Goal: Task Accomplishment & Management: Complete application form

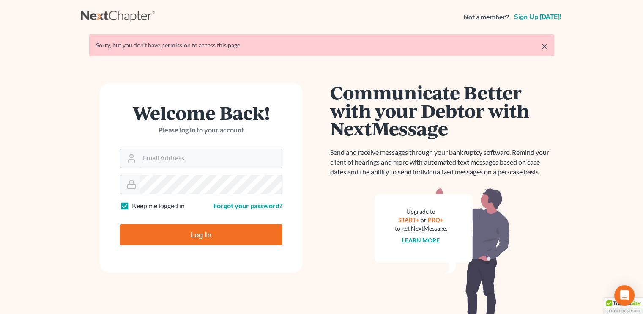
type input "[EMAIL_ADDRESS][DOMAIN_NAME]"
click at [200, 235] on input "Log In" at bounding box center [201, 234] width 162 height 21
type input "Thinking..."
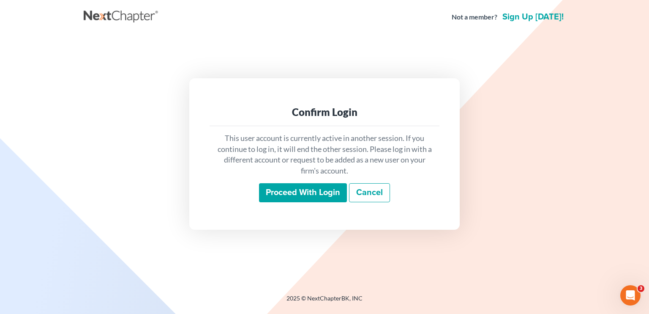
click at [289, 195] on input "Proceed with login" at bounding box center [303, 192] width 88 height 19
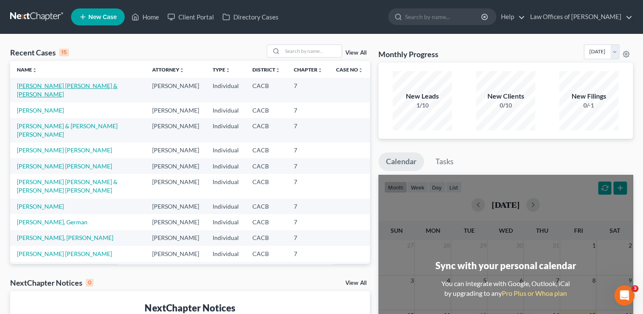
click at [54, 87] on link "Ayala Navarrete, Federico & Toledo Diaz, Margarita" at bounding box center [67, 90] width 101 height 16
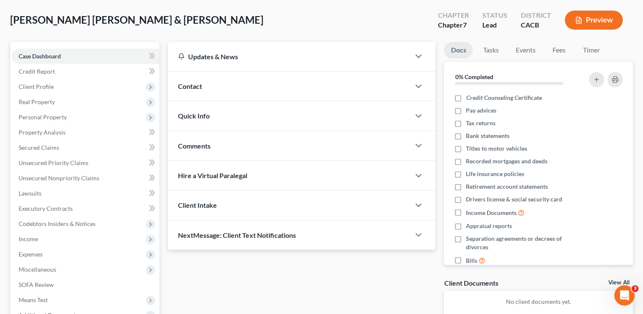
scroll to position [85, 0]
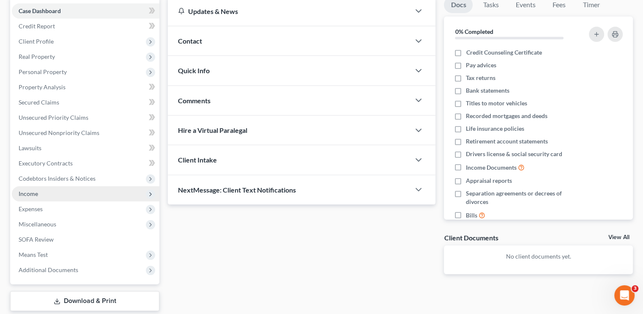
click at [42, 199] on span "Income" at bounding box center [85, 193] width 147 height 15
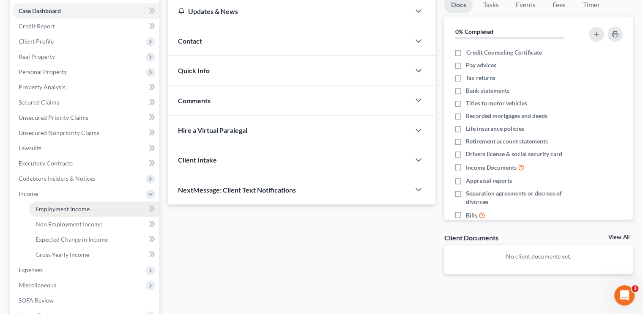
click at [55, 209] on span "Employment Income" at bounding box center [62, 208] width 54 height 7
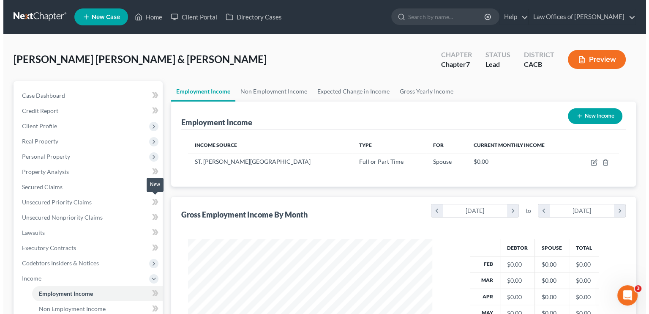
scroll to position [150, 261]
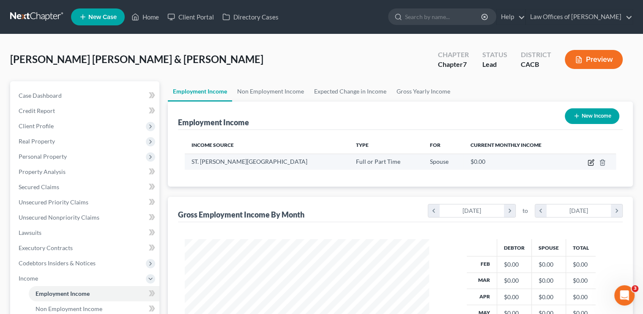
click at [591, 164] on icon "button" at bounding box center [590, 162] width 5 height 5
select select "0"
select select "4"
select select "0"
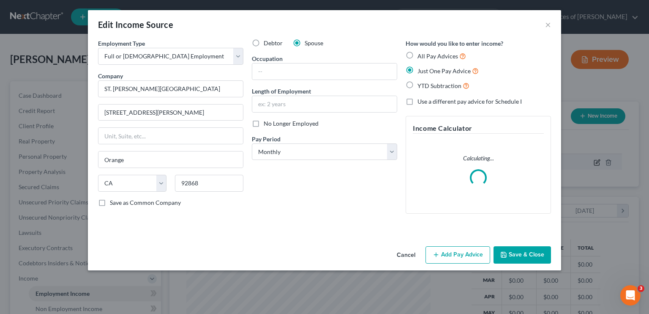
scroll to position [150, 264]
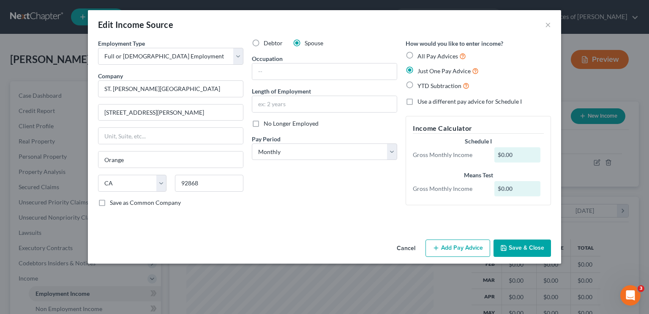
click at [453, 245] on button "Add Pay Advice" at bounding box center [458, 248] width 65 height 18
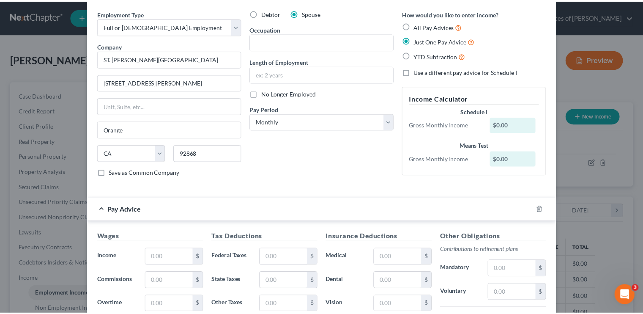
scroll to position [0, 0]
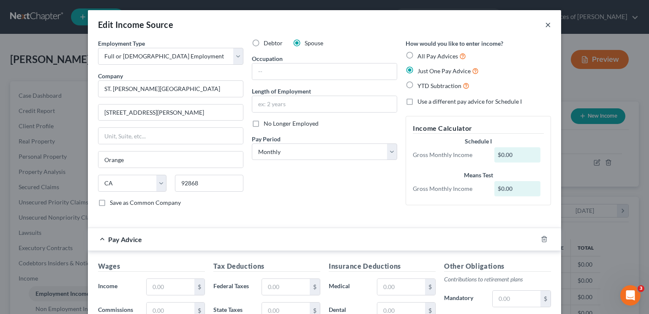
click at [545, 25] on button "×" at bounding box center [548, 24] width 6 height 10
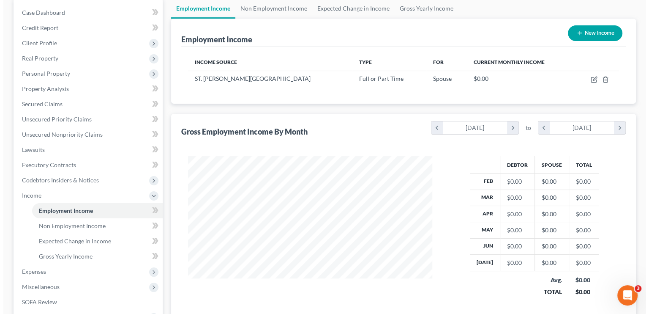
scroll to position [85, 0]
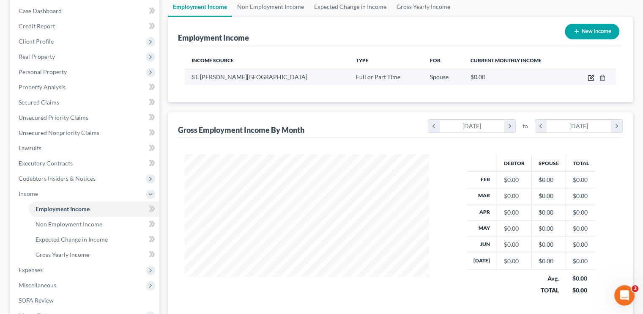
click at [590, 79] on icon "button" at bounding box center [590, 77] width 7 height 7
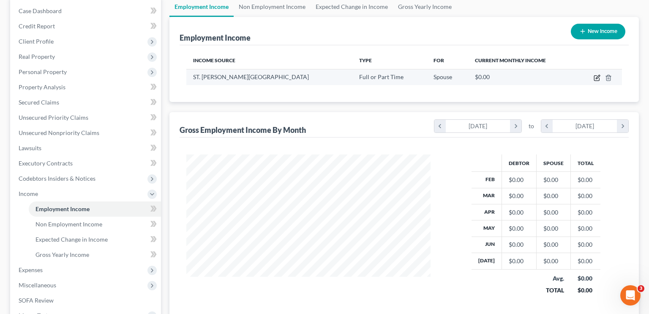
select select "0"
select select "4"
select select "0"
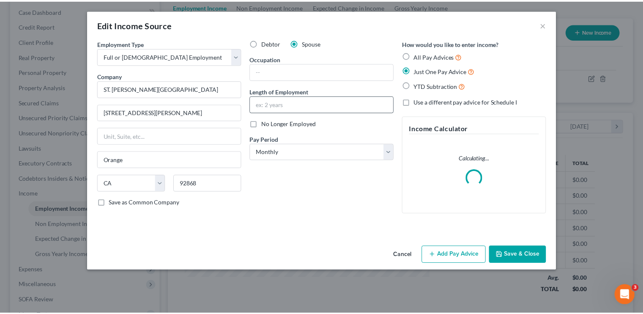
scroll to position [150, 264]
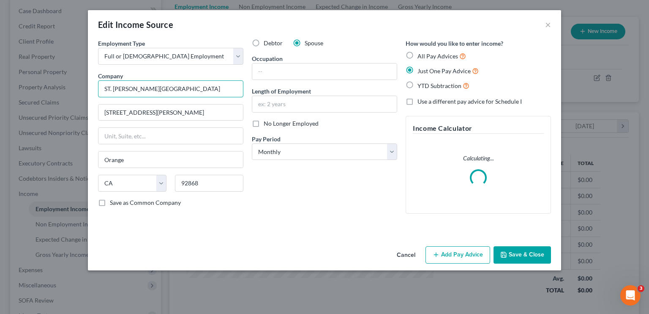
click at [109, 86] on input "ST. Joseph Hospital Of Orange" at bounding box center [170, 88] width 145 height 17
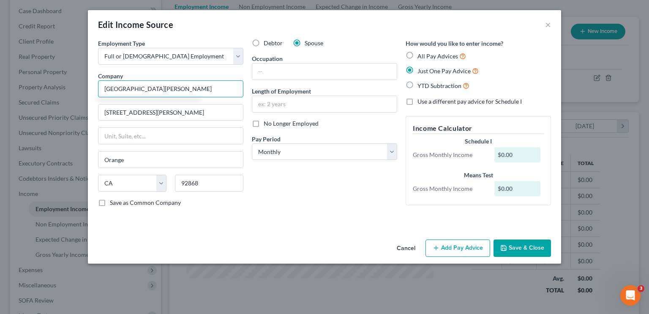
type input "St. Joseph Hospital Of Orange"
click at [521, 244] on button "Save & Close" at bounding box center [522, 248] width 57 height 18
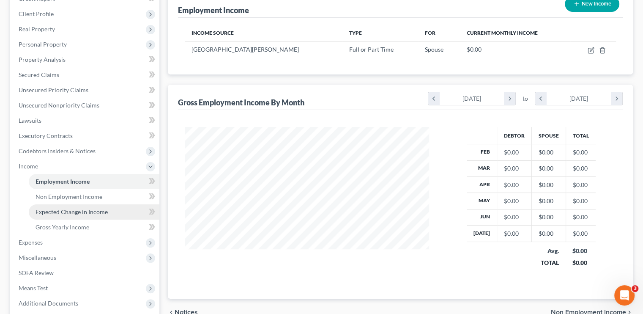
scroll to position [127, 0]
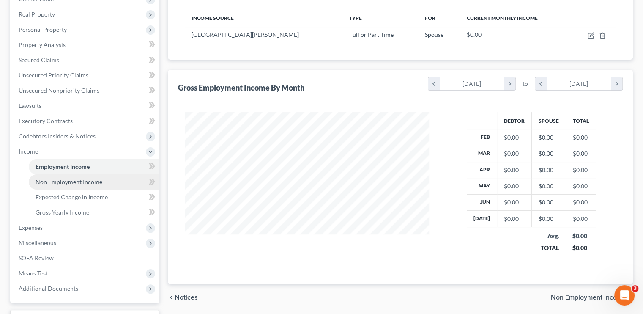
click at [71, 183] on span "Non Employment Income" at bounding box center [68, 181] width 67 height 7
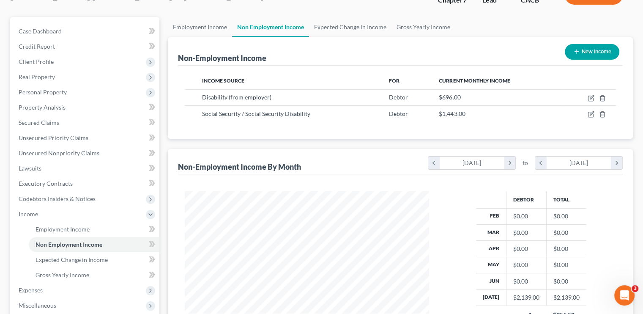
scroll to position [42, 0]
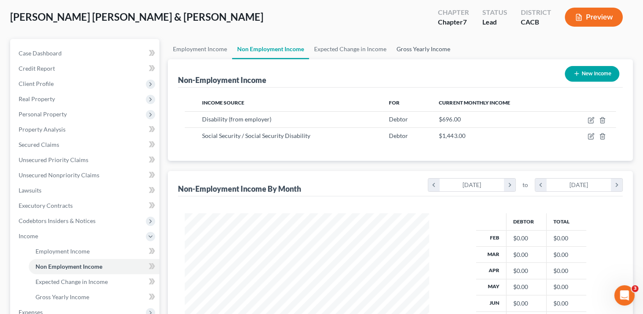
click at [423, 49] on link "Gross Yearly Income" at bounding box center [423, 49] width 64 height 20
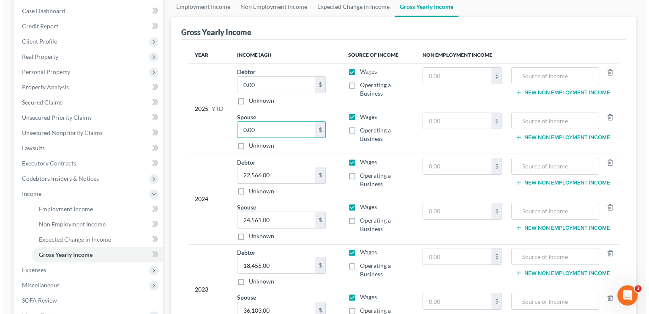
scroll to position [85, 0]
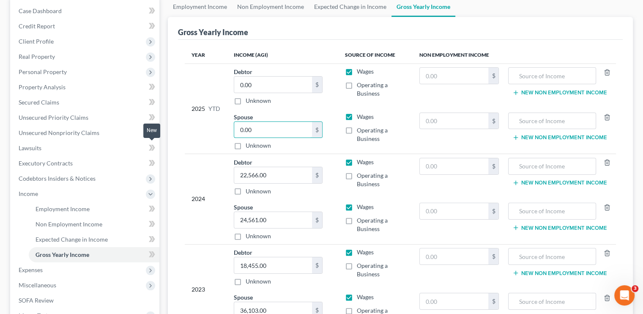
type input "0.00"
click at [146, 149] on span at bounding box center [152, 148] width 15 height 13
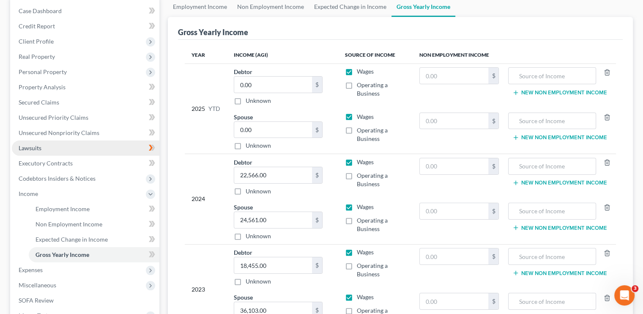
click at [90, 147] on link "Lawsuits" at bounding box center [85, 147] width 147 height 15
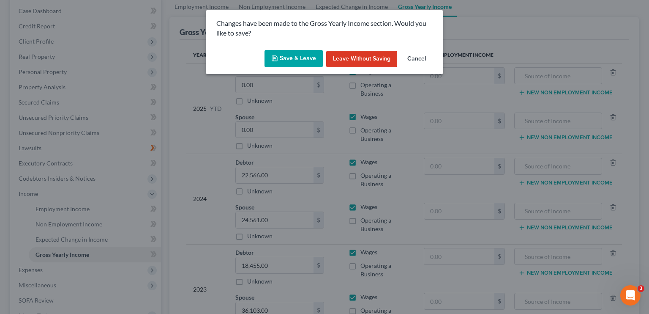
click at [288, 57] on button "Save & Leave" at bounding box center [294, 59] width 58 height 18
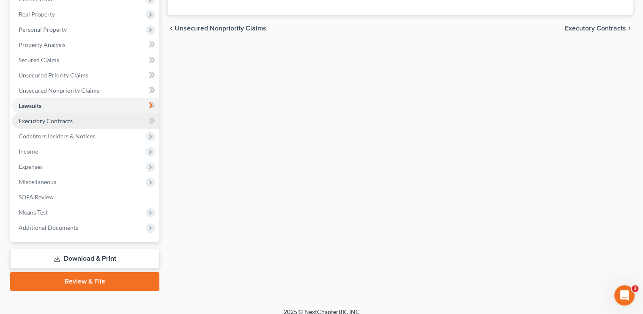
click at [56, 121] on span "Executory Contracts" at bounding box center [46, 120] width 54 height 7
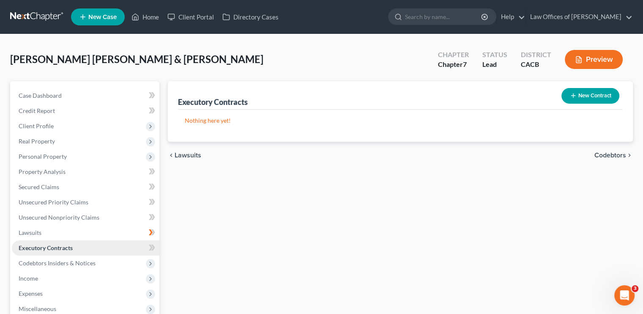
scroll to position [42, 0]
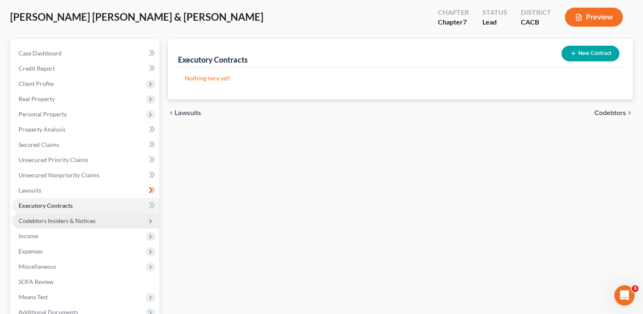
click at [81, 218] on span "Codebtors Insiders & Notices" at bounding box center [57, 220] width 77 height 7
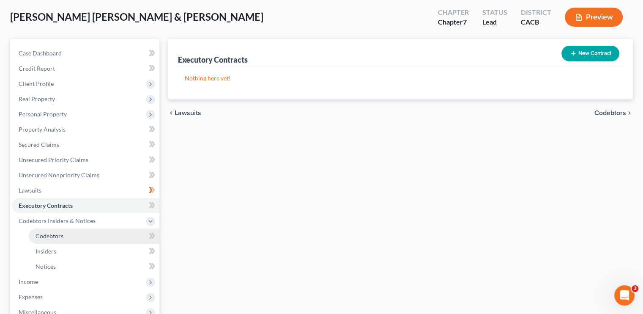
click at [63, 240] on link "Codebtors" at bounding box center [94, 235] width 131 height 15
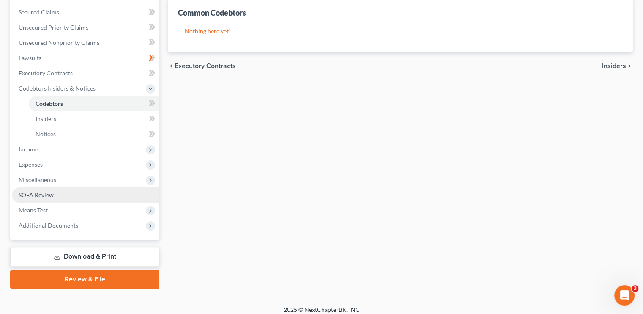
scroll to position [180, 0]
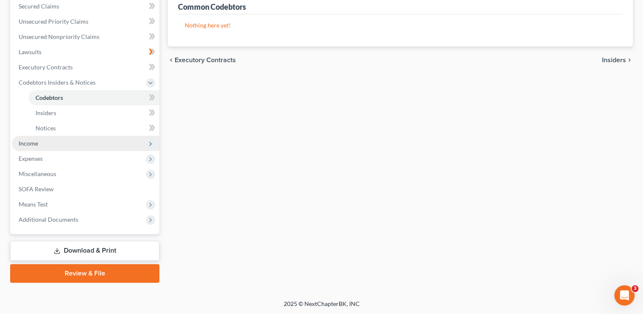
click at [42, 142] on span "Income" at bounding box center [85, 143] width 147 height 15
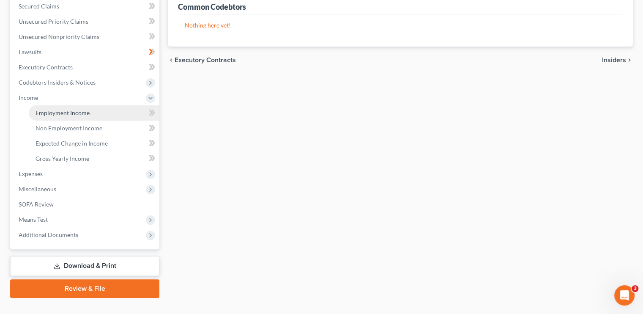
click at [72, 109] on span "Employment Income" at bounding box center [62, 112] width 54 height 7
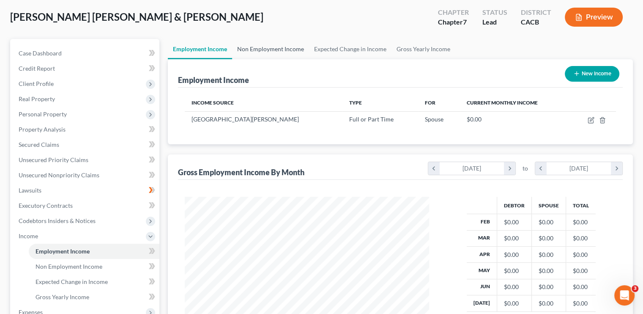
click at [267, 48] on link "Non Employment Income" at bounding box center [270, 49] width 77 height 20
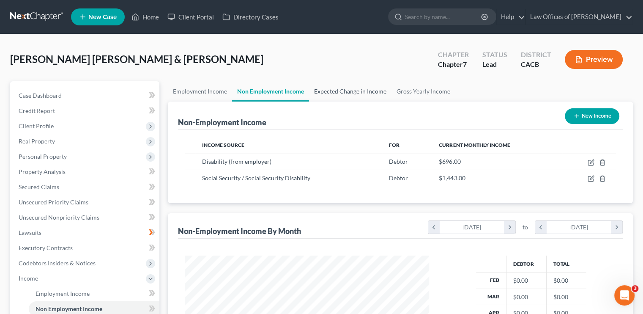
click at [344, 91] on link "Expected Change in Income" at bounding box center [350, 91] width 82 height 20
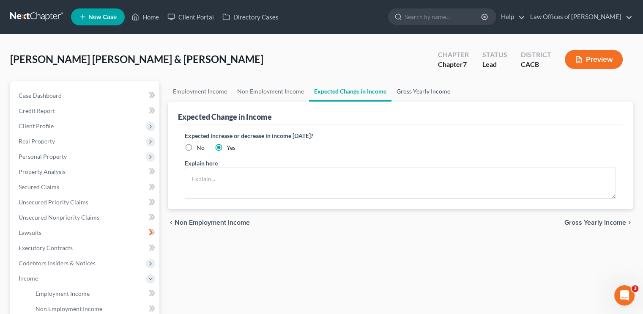
click at [418, 87] on link "Gross Yearly Income" at bounding box center [423, 91] width 64 height 20
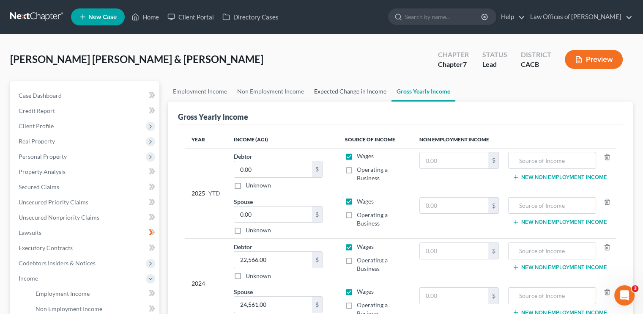
click at [370, 88] on link "Expected Change in Income" at bounding box center [350, 91] width 82 height 20
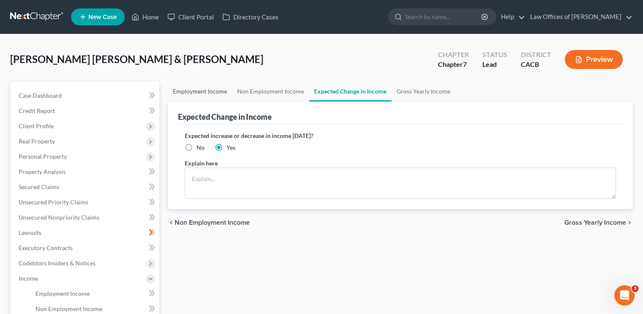
click at [196, 88] on link "Employment Income" at bounding box center [200, 91] width 64 height 20
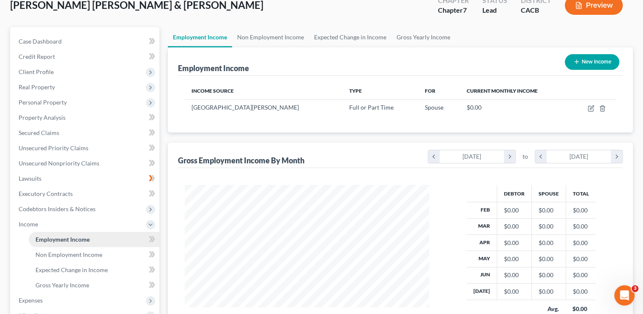
scroll to position [85, 0]
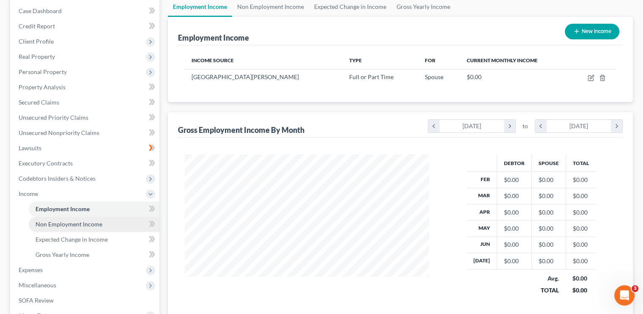
click at [67, 224] on span "Non Employment Income" at bounding box center [68, 223] width 67 height 7
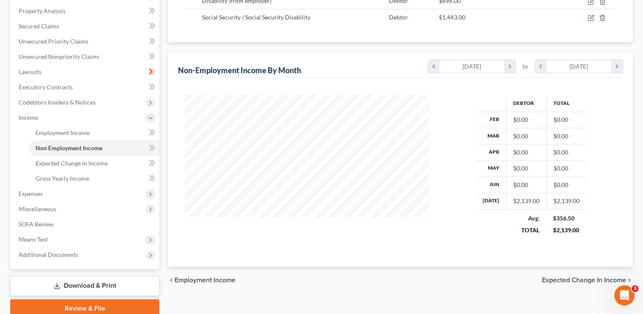
scroll to position [196, 0]
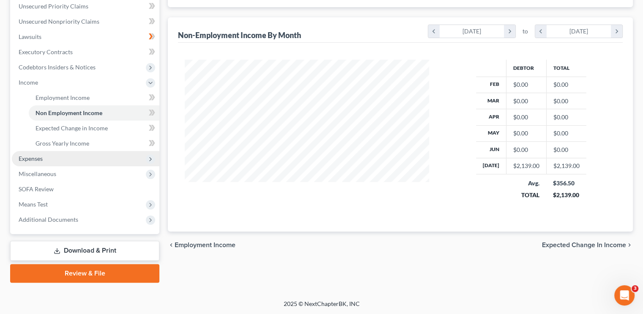
click at [44, 158] on span "Expenses" at bounding box center [85, 158] width 147 height 15
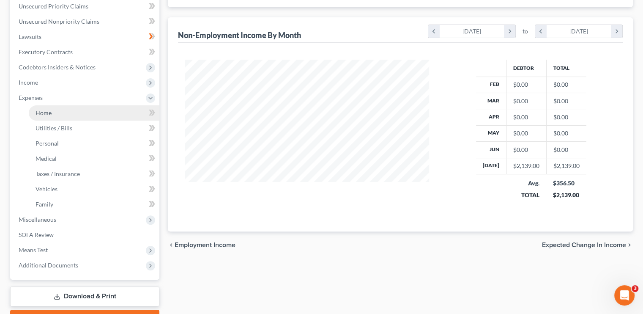
click at [54, 116] on link "Home" at bounding box center [94, 112] width 131 height 15
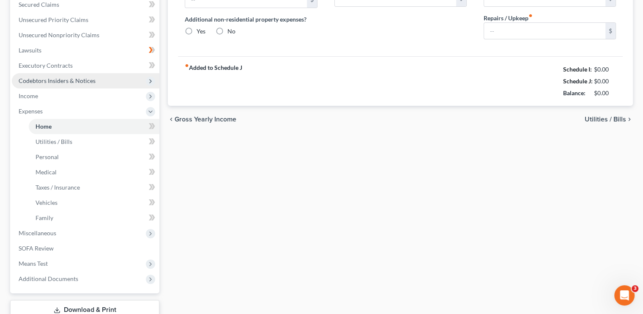
type input "1,780.00"
type input "0.00"
radio input "true"
type input "0.00"
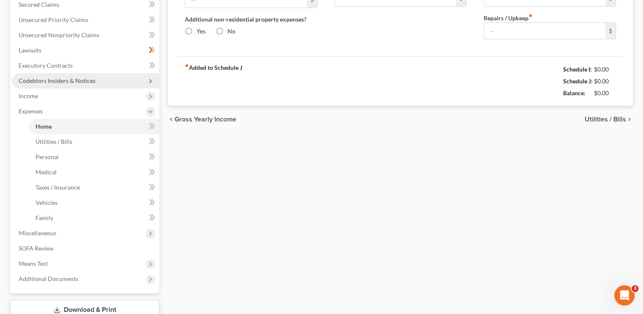
type input "0.00"
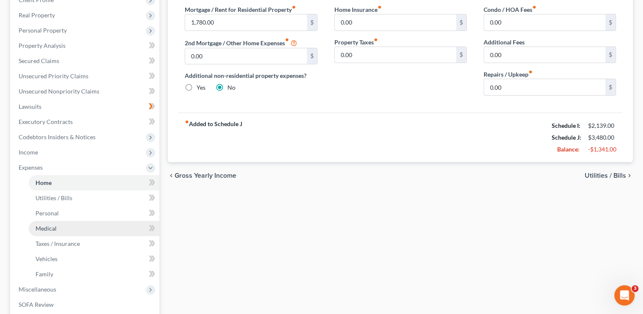
scroll to position [127, 0]
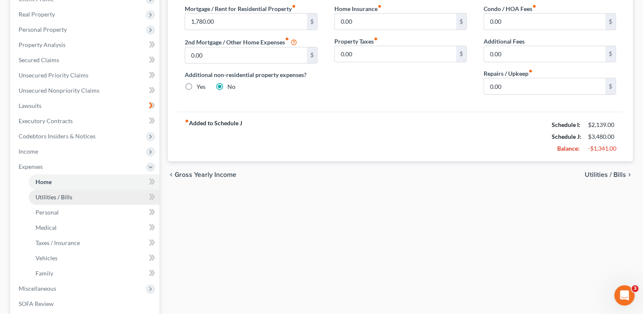
click at [63, 199] on span "Utilities / Bills" at bounding box center [53, 196] width 37 height 7
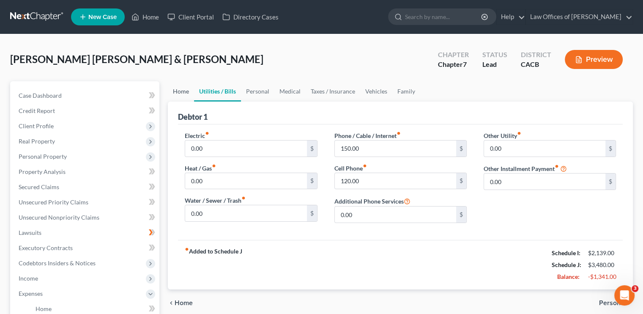
click at [186, 88] on link "Home" at bounding box center [181, 91] width 26 height 20
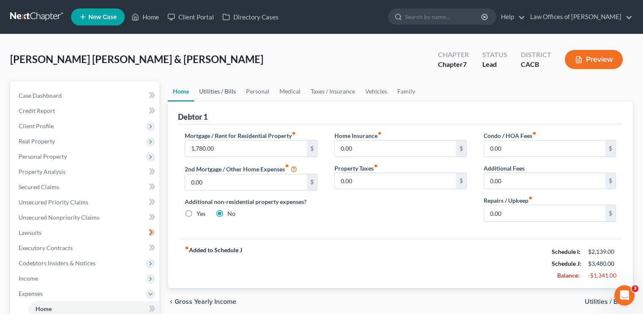
click at [213, 87] on link "Utilities / Bills" at bounding box center [217, 91] width 47 height 20
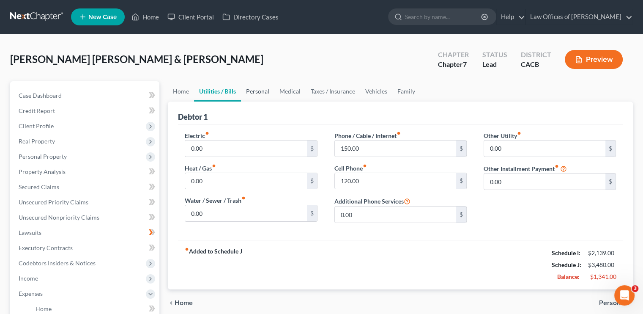
click at [259, 93] on link "Personal" at bounding box center [257, 91] width 33 height 20
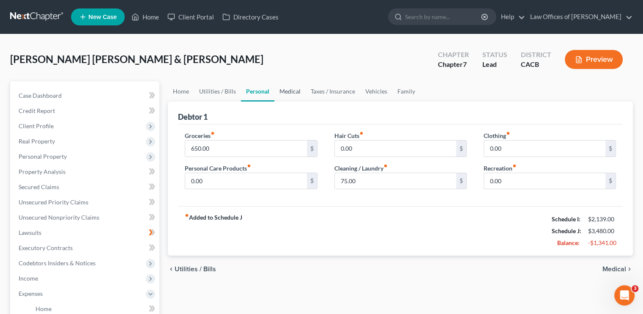
click at [287, 91] on link "Medical" at bounding box center [289, 91] width 31 height 20
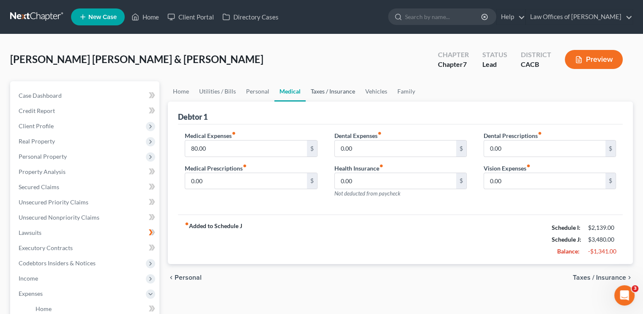
click at [328, 90] on link "Taxes / Insurance" at bounding box center [333, 91] width 55 height 20
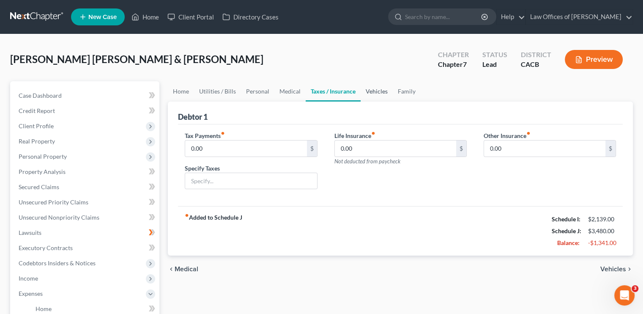
click at [379, 91] on link "Vehicles" at bounding box center [376, 91] width 32 height 20
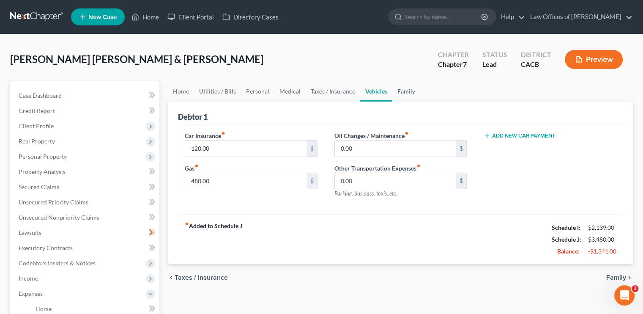
click at [407, 93] on link "Family" at bounding box center [406, 91] width 28 height 20
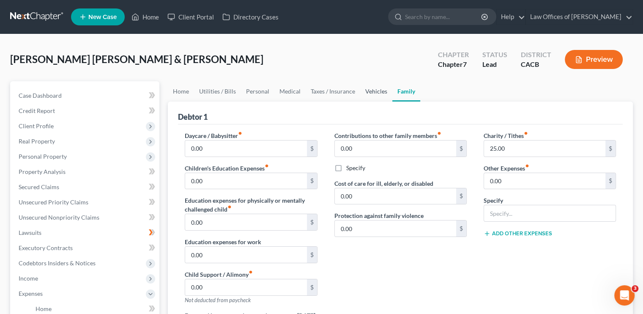
click at [370, 89] on link "Vehicles" at bounding box center [376, 91] width 32 height 20
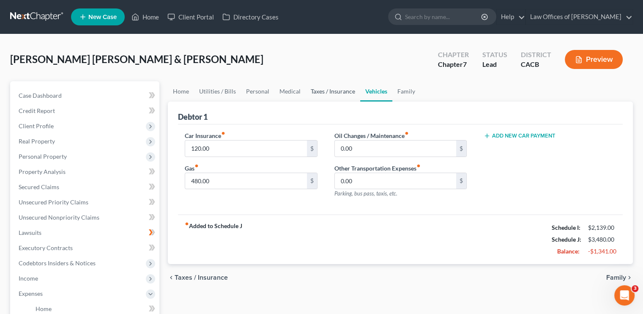
click at [327, 93] on link "Taxes / Insurance" at bounding box center [333, 91] width 55 height 20
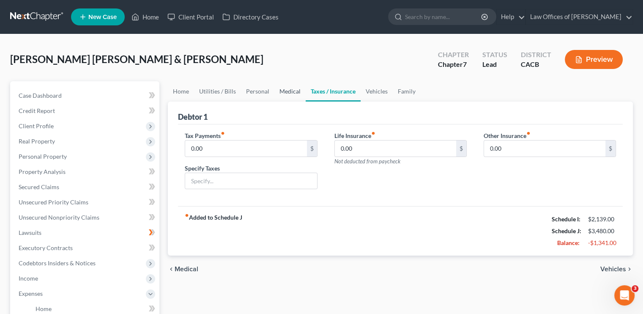
click at [281, 93] on link "Medical" at bounding box center [289, 91] width 31 height 20
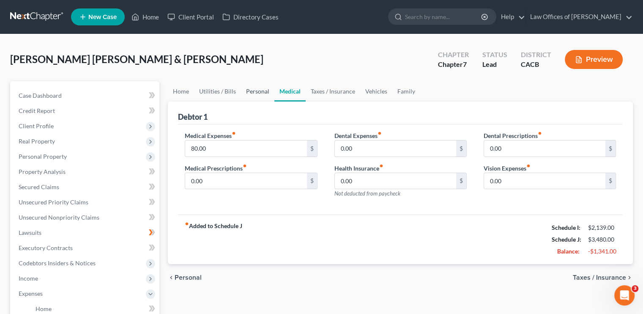
click at [248, 93] on link "Personal" at bounding box center [257, 91] width 33 height 20
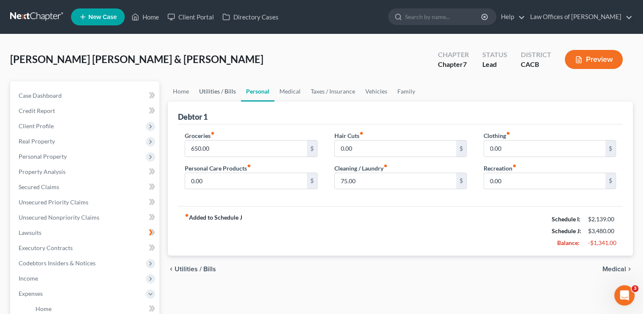
click at [222, 89] on link "Utilities / Bills" at bounding box center [217, 91] width 47 height 20
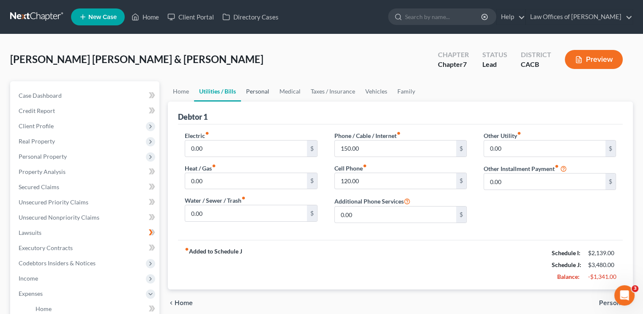
click at [260, 92] on link "Personal" at bounding box center [257, 91] width 33 height 20
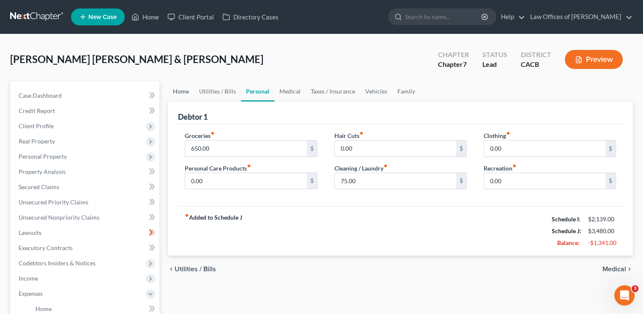
click at [183, 92] on link "Home" at bounding box center [181, 91] width 26 height 20
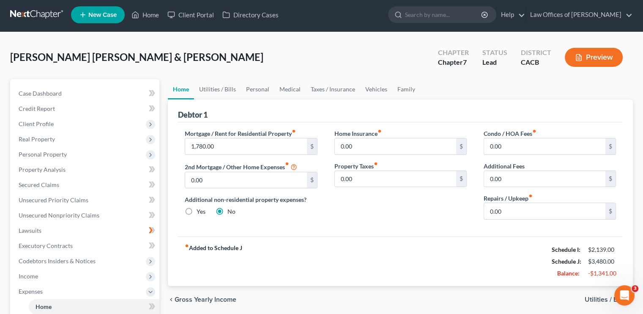
scroll to position [42, 0]
